Goal: Communication & Community: Connect with others

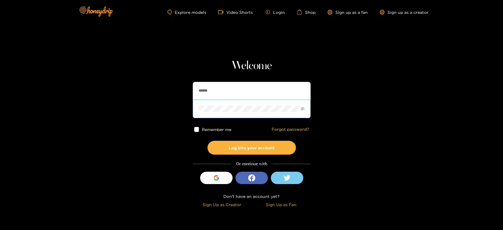
drag, startPoint x: 240, startPoint y: 89, endPoint x: 213, endPoint y: 102, distance: 29.9
click at [146, 91] on section "Welcome ****** Remember me Forgot password? Log into your account Or continue w…" at bounding box center [251, 105] width 503 height 210
paste input "******"
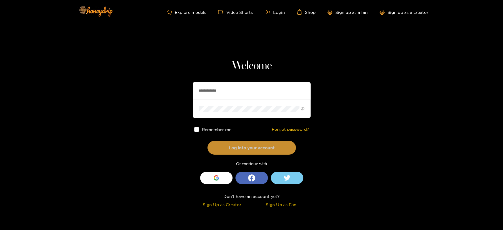
type input "**********"
click at [234, 142] on button "Log into your account" at bounding box center [251, 148] width 88 height 14
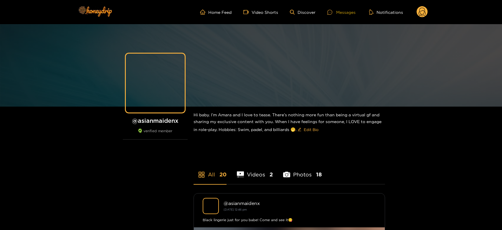
click at [344, 11] on div "Messages" at bounding box center [341, 12] width 28 height 7
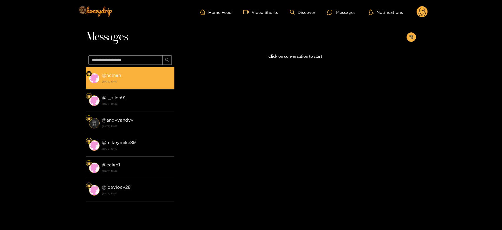
click at [124, 82] on strong "[DATE] 10:42" at bounding box center [137, 81] width 70 height 5
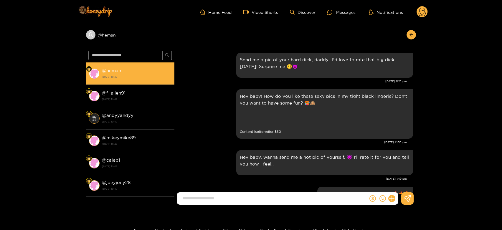
scroll to position [1150, 0]
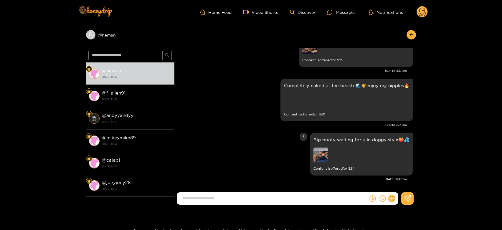
click at [319, 153] on img at bounding box center [321, 155] width 15 height 15
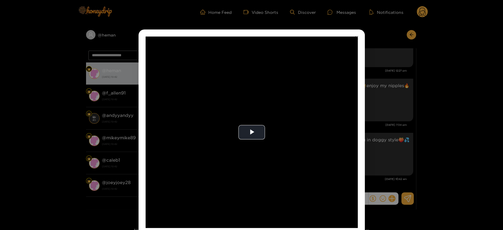
click at [304, 169] on video "Video Player" at bounding box center [252, 133] width 212 height 192
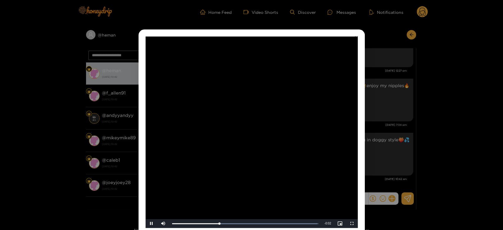
click at [304, 169] on video "Video Player" at bounding box center [252, 133] width 212 height 192
click at [405, 140] on div "**********" at bounding box center [251, 115] width 503 height 230
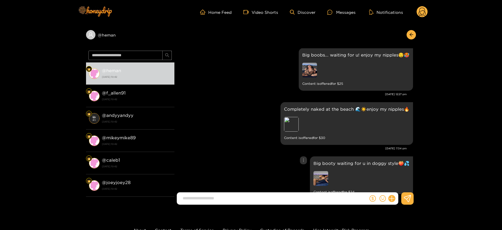
scroll to position [1118, 0]
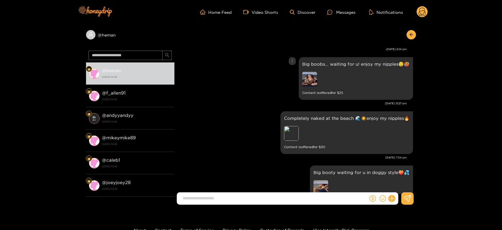
click at [316, 75] on img at bounding box center [309, 79] width 15 height 15
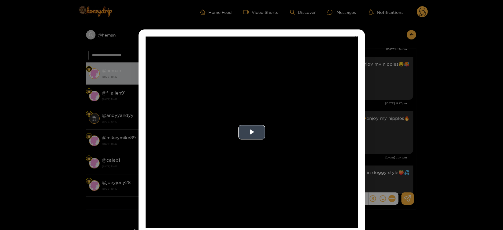
click at [290, 117] on video "Video Player" at bounding box center [252, 133] width 212 height 192
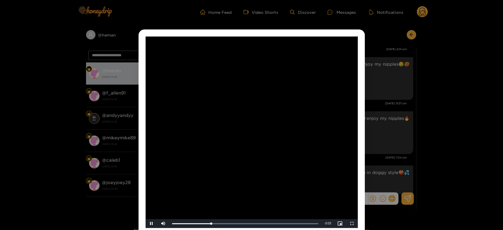
click at [290, 117] on video "Video Player" at bounding box center [252, 133] width 212 height 192
click at [377, 116] on div "**********" at bounding box center [251, 115] width 503 height 230
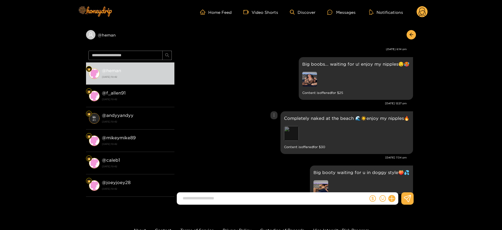
click at [297, 133] on div "Preview" at bounding box center [291, 133] width 15 height 15
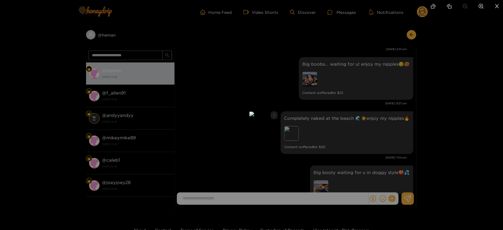
click at [377, 129] on div at bounding box center [251, 115] width 503 height 230
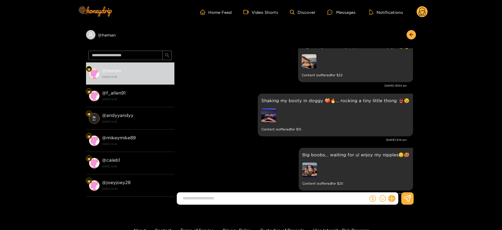
scroll to position [1020, 0]
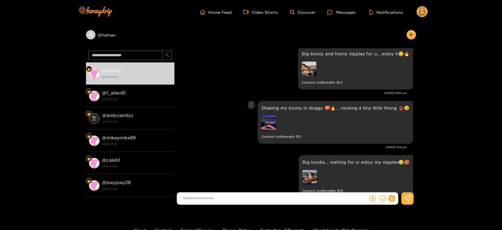
click at [269, 121] on img at bounding box center [268, 123] width 15 height 15
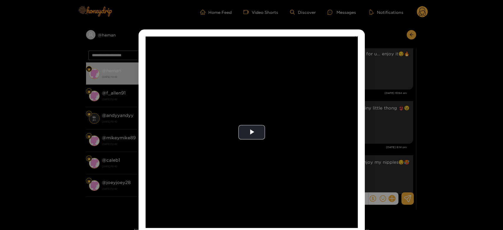
click at [269, 121] on video "Video Player" at bounding box center [252, 133] width 212 height 192
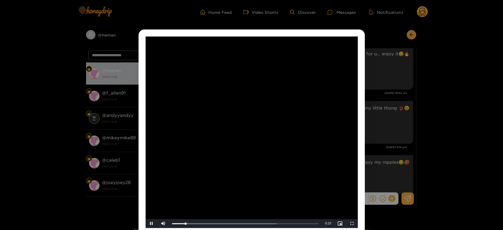
click at [269, 121] on video "Video Player" at bounding box center [252, 133] width 212 height 192
click at [384, 109] on div "**********" at bounding box center [251, 115] width 503 height 230
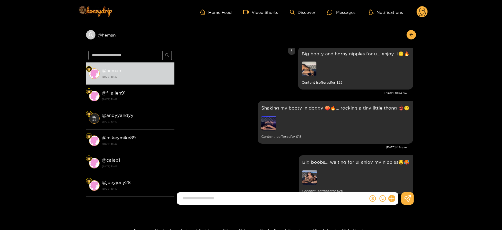
click at [311, 67] on img at bounding box center [309, 69] width 15 height 15
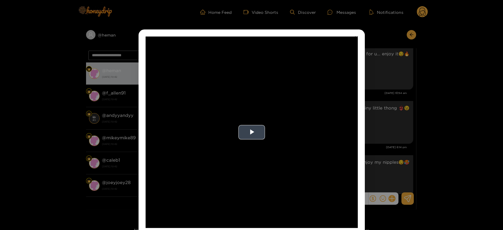
click at [297, 106] on video "Video Player" at bounding box center [252, 133] width 212 height 192
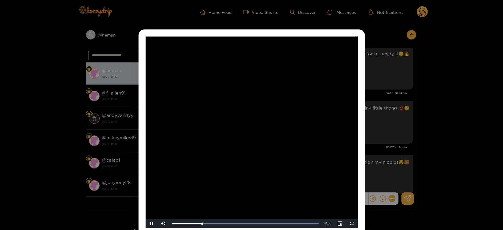
click at [297, 106] on video "Video Player" at bounding box center [252, 133] width 212 height 192
click at [413, 130] on div "**********" at bounding box center [251, 115] width 503 height 230
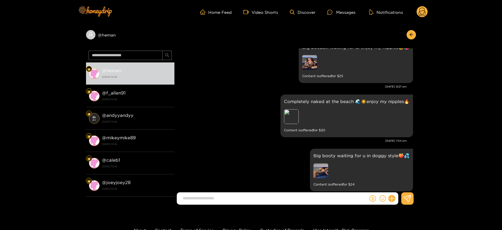
scroll to position [1150, 0]
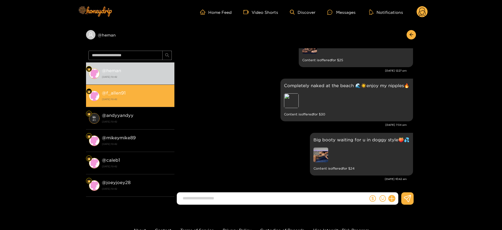
click at [161, 103] on li "@ f_allen91 [DATE] 10:42" at bounding box center [130, 96] width 88 height 22
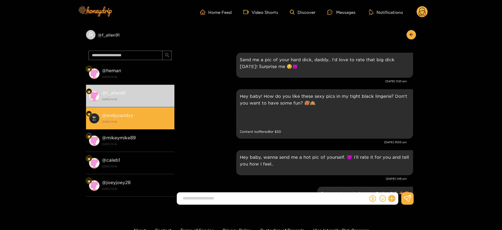
scroll to position [1150, 0]
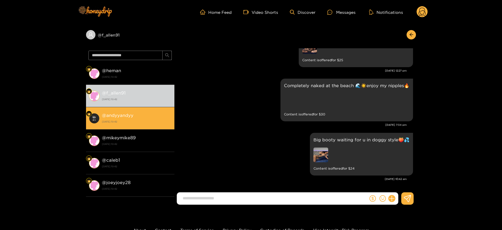
click at [150, 122] on strong "[DATE] 10:42" at bounding box center [137, 121] width 70 height 5
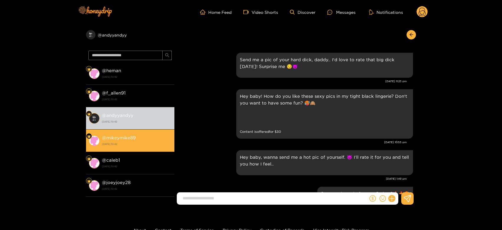
scroll to position [1150, 0]
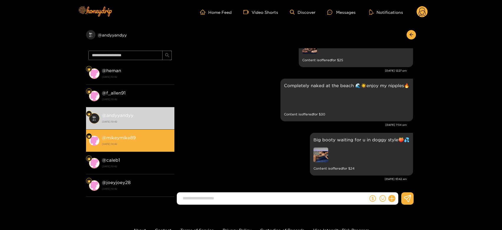
click at [144, 141] on strong "[DATE] 10:42" at bounding box center [137, 143] width 70 height 5
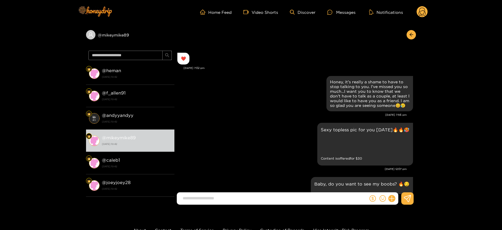
scroll to position [1115, 0]
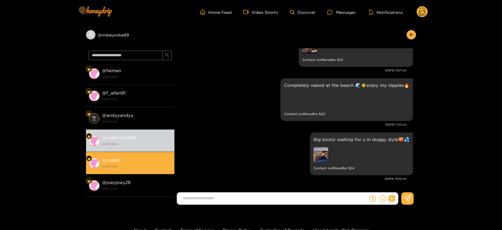
click at [137, 164] on strong "[DATE] 10:42" at bounding box center [137, 166] width 70 height 5
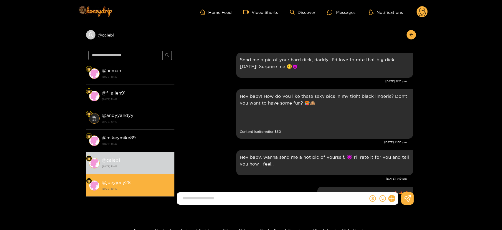
scroll to position [1150, 0]
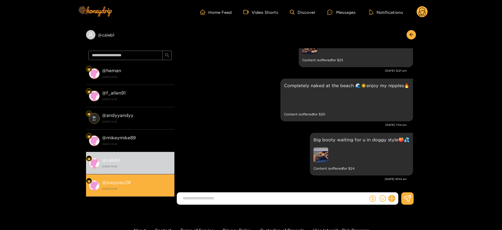
click at [142, 178] on li "@ joeyjoey28 [DATE] 10:42" at bounding box center [130, 185] width 88 height 22
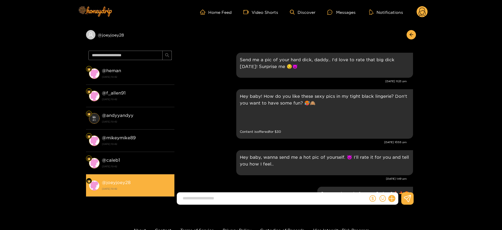
scroll to position [1150, 0]
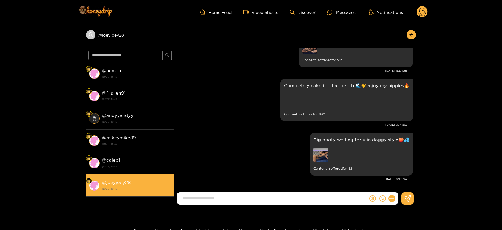
click at [142, 178] on li "@ joeyjoey28 [DATE] 10:42" at bounding box center [130, 185] width 88 height 22
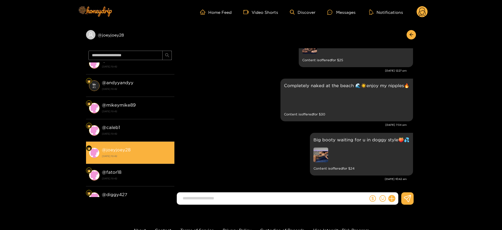
scroll to position [65, 0]
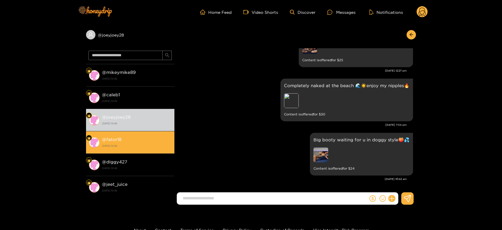
click at [144, 138] on div "@ fator18 [DATE] 10:42" at bounding box center [137, 142] width 70 height 13
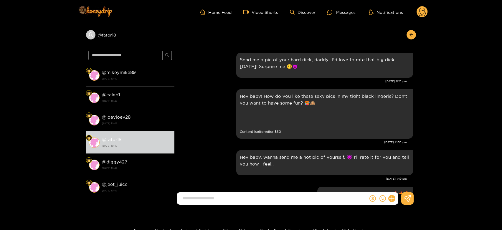
scroll to position [1150, 0]
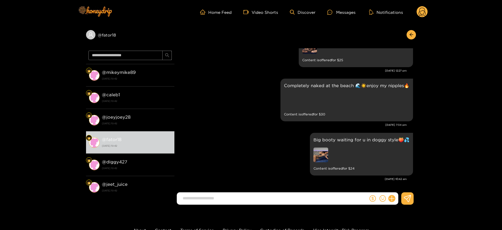
click at [423, 12] on circle at bounding box center [422, 11] width 11 height 11
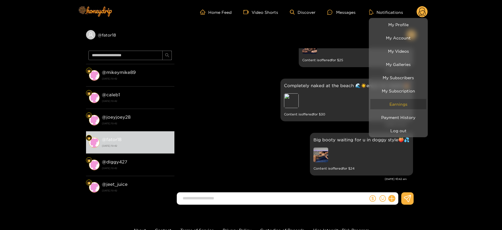
click at [393, 104] on link "Earnings" at bounding box center [398, 104] width 56 height 10
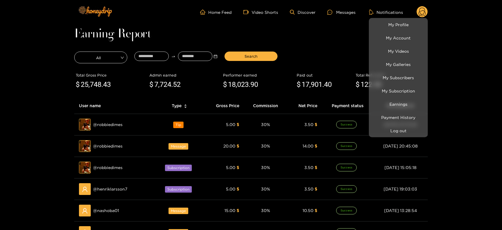
click at [109, 122] on div at bounding box center [251, 115] width 502 height 230
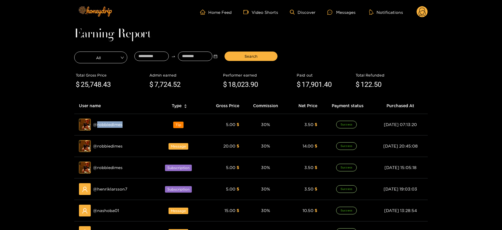
click at [109, 122] on span "@ robbiedimes" at bounding box center [107, 124] width 29 height 6
copy span "robbiedimes"
click at [346, 11] on div "Messages" at bounding box center [341, 12] width 28 height 7
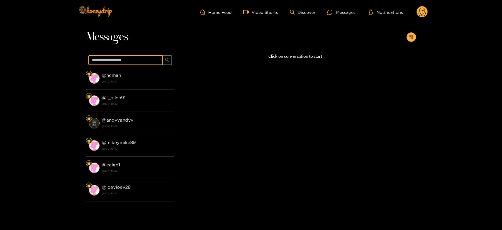
click at [130, 61] on input "text" at bounding box center [125, 59] width 74 height 9
paste input "**********"
type input "**********"
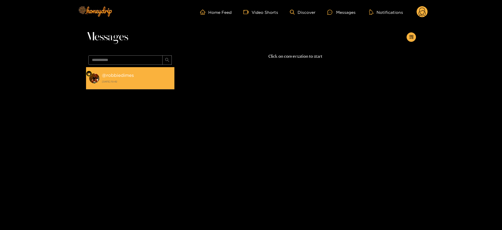
click at [126, 70] on li "@ robbiedimes [DATE] 10:42" at bounding box center [130, 78] width 88 height 22
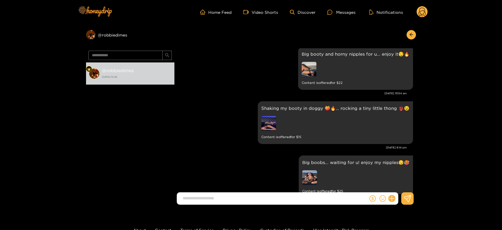
scroll to position [751, 0]
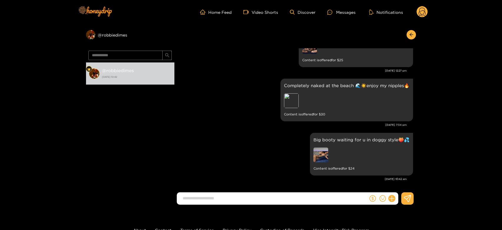
click at [421, 9] on circle at bounding box center [422, 11] width 11 height 11
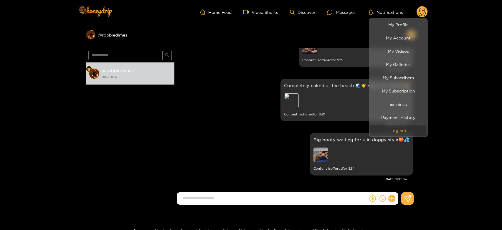
click at [403, 128] on button "Log out" at bounding box center [398, 131] width 56 height 10
